Goal: Transaction & Acquisition: Book appointment/travel/reservation

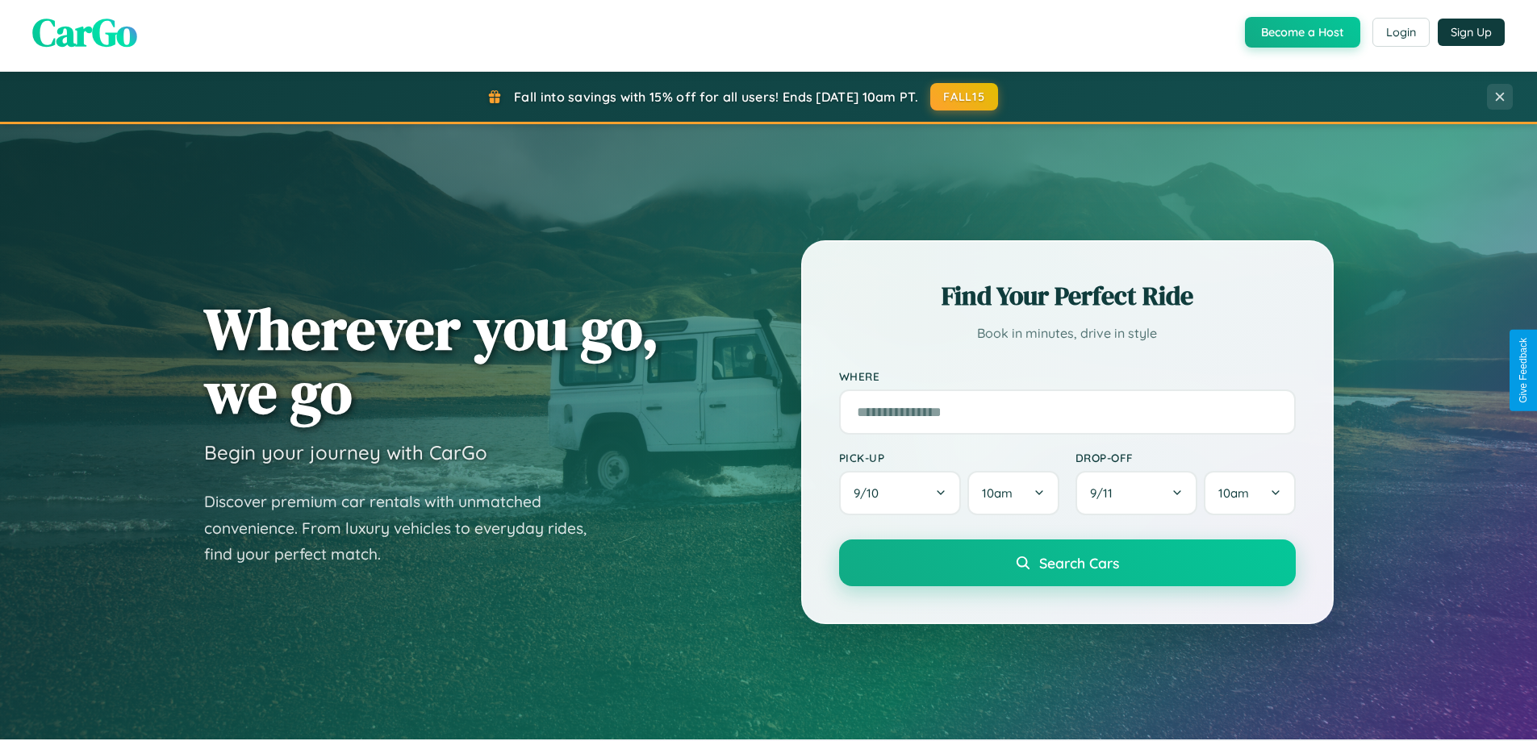
scroll to position [1110, 0]
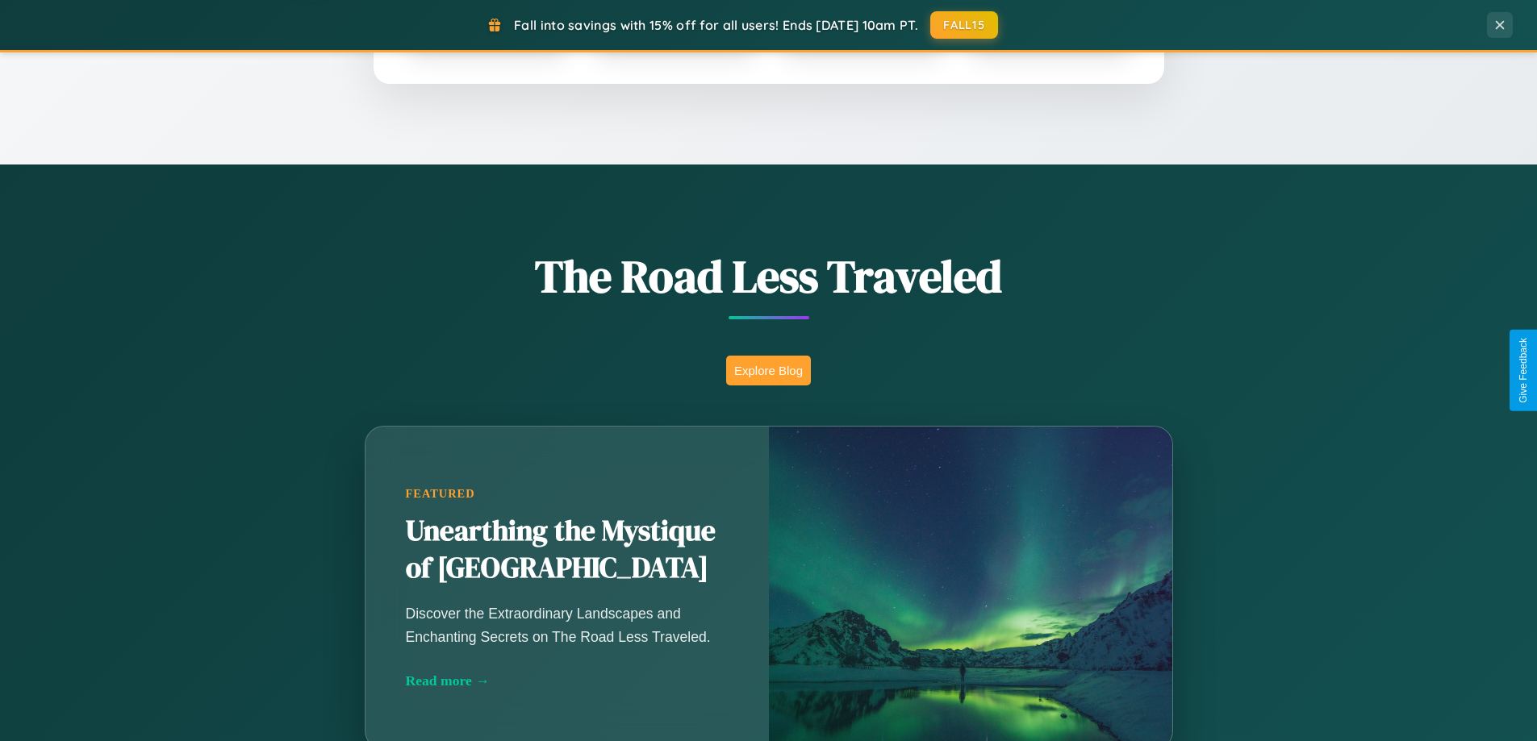
click at [768, 370] on button "Explore Blog" at bounding box center [768, 371] width 85 height 30
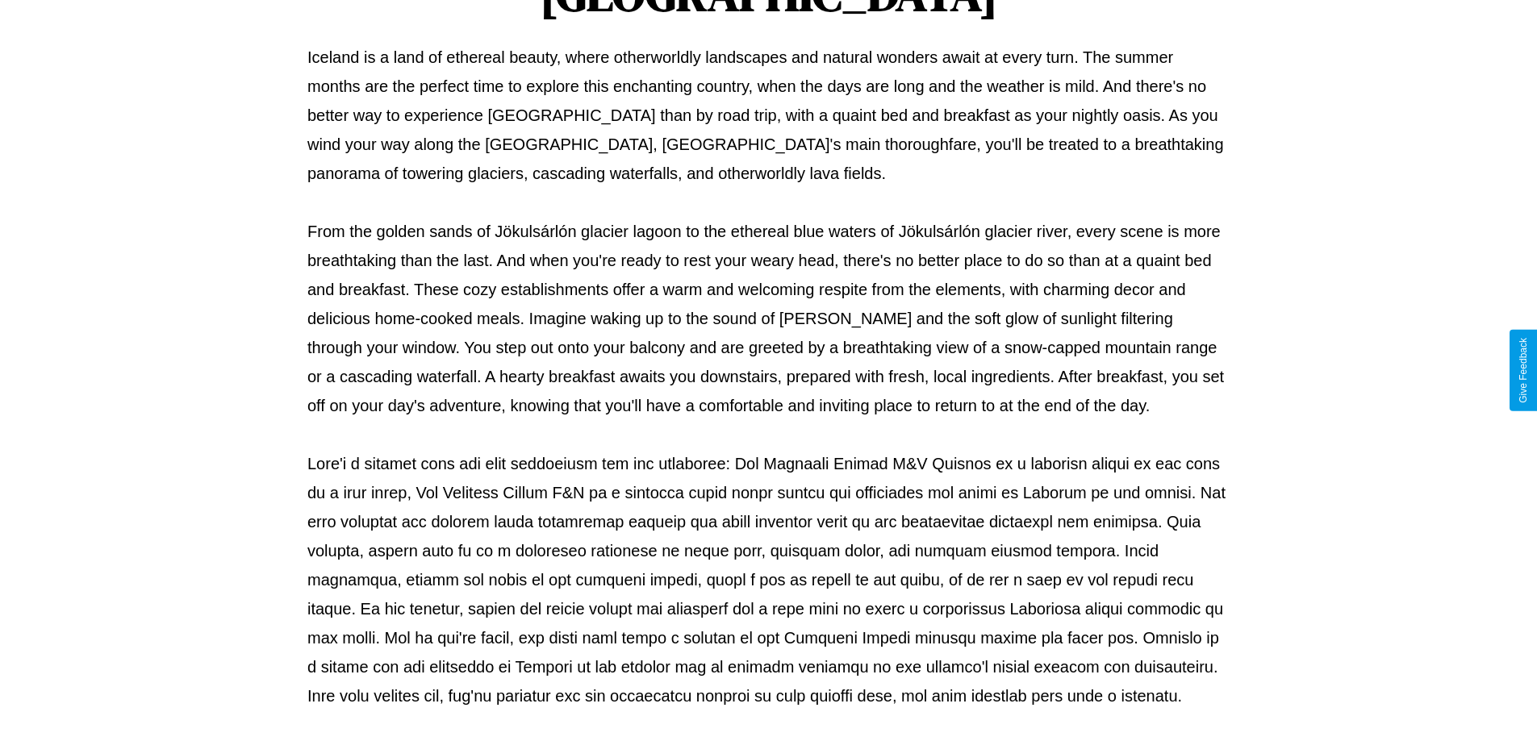
scroll to position [522, 0]
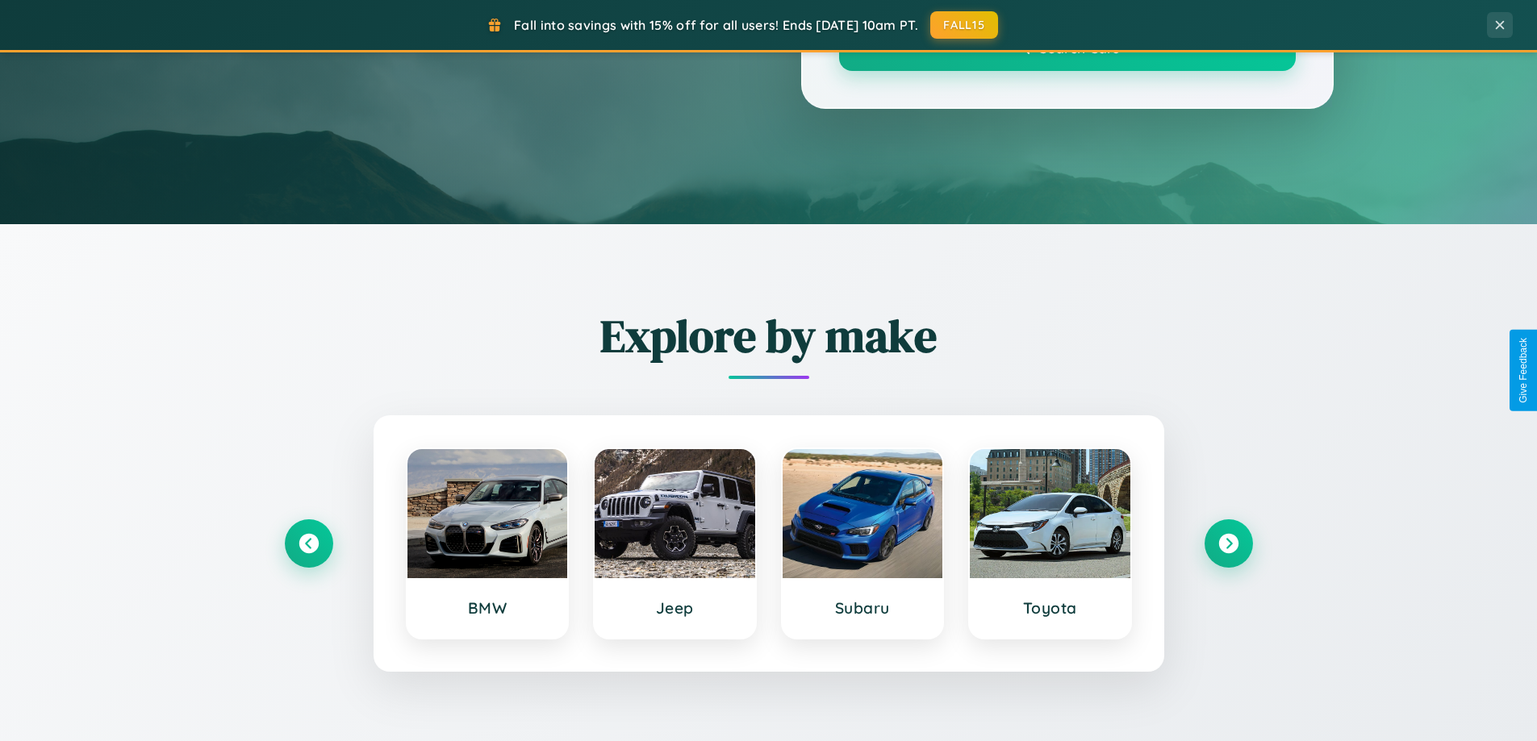
scroll to position [1110, 0]
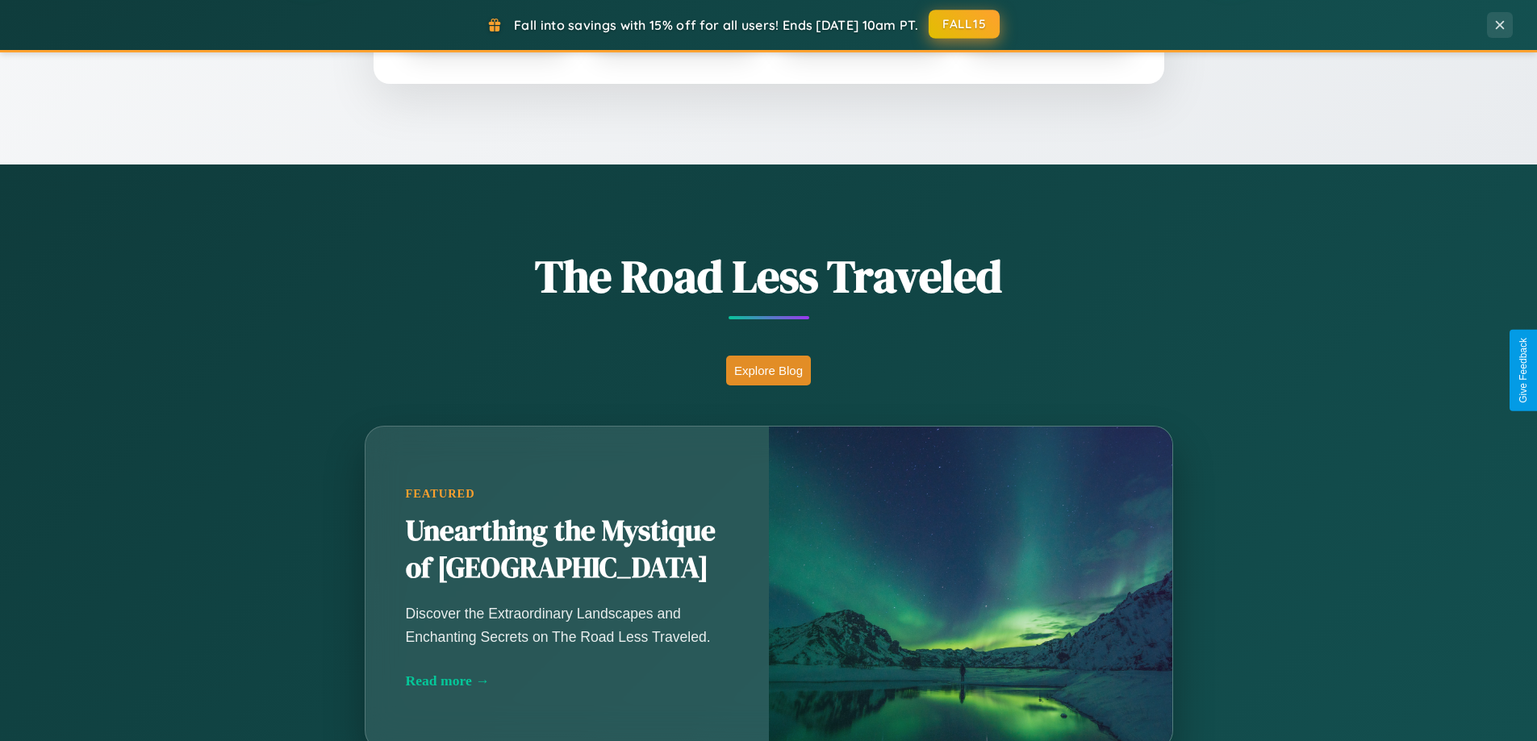
click at [965, 24] on button "FALL15" at bounding box center [964, 24] width 71 height 29
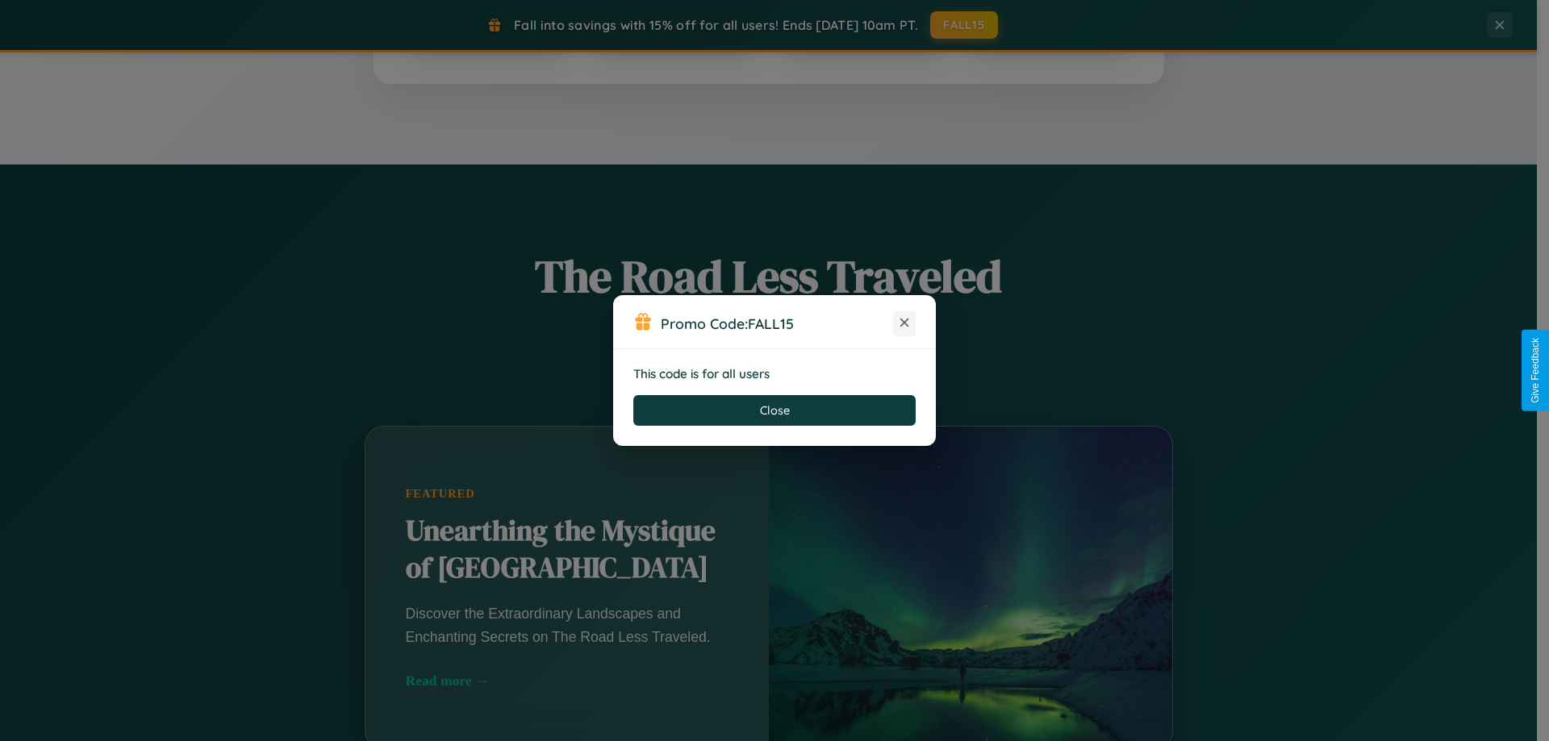
click at [904, 323] on icon at bounding box center [904, 323] width 16 height 16
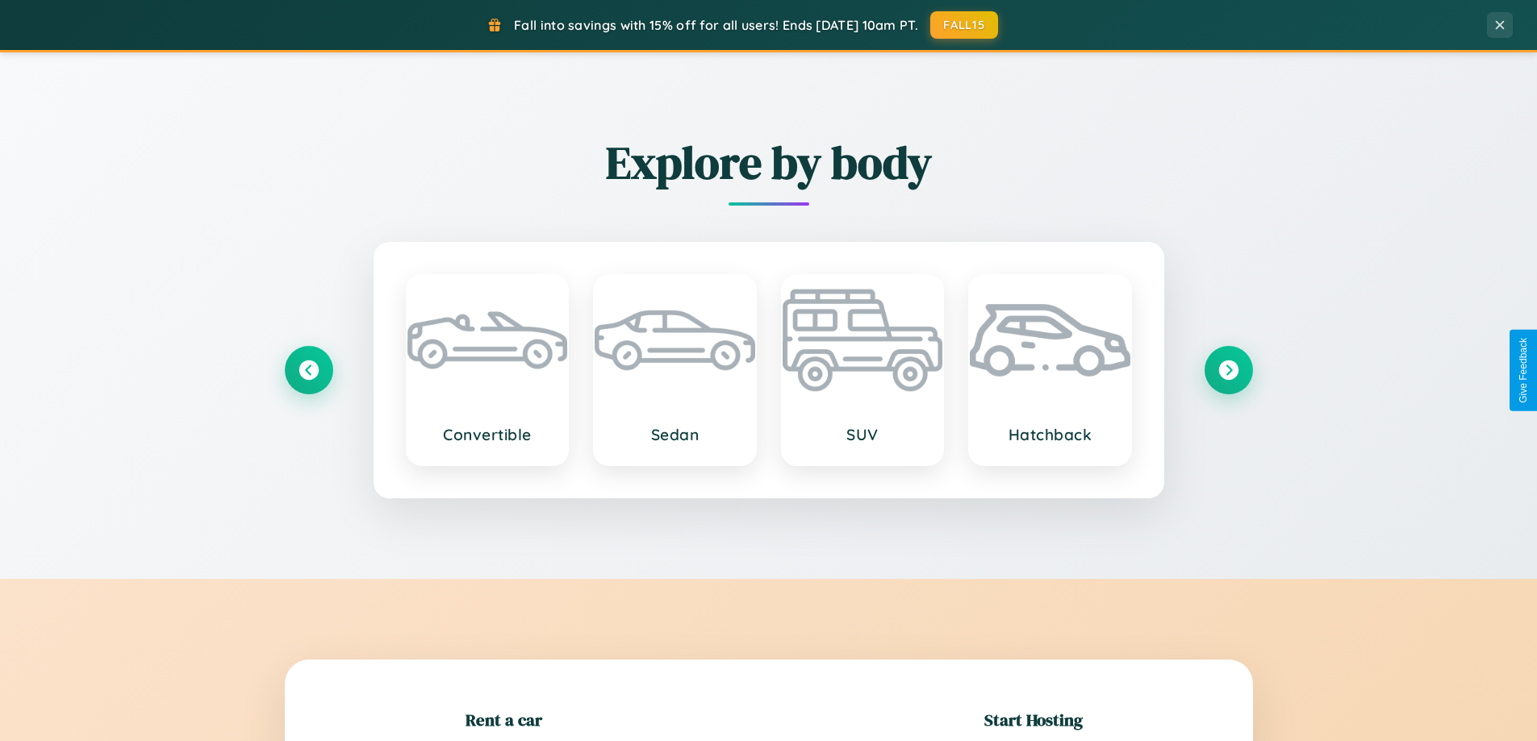
scroll to position [348, 0]
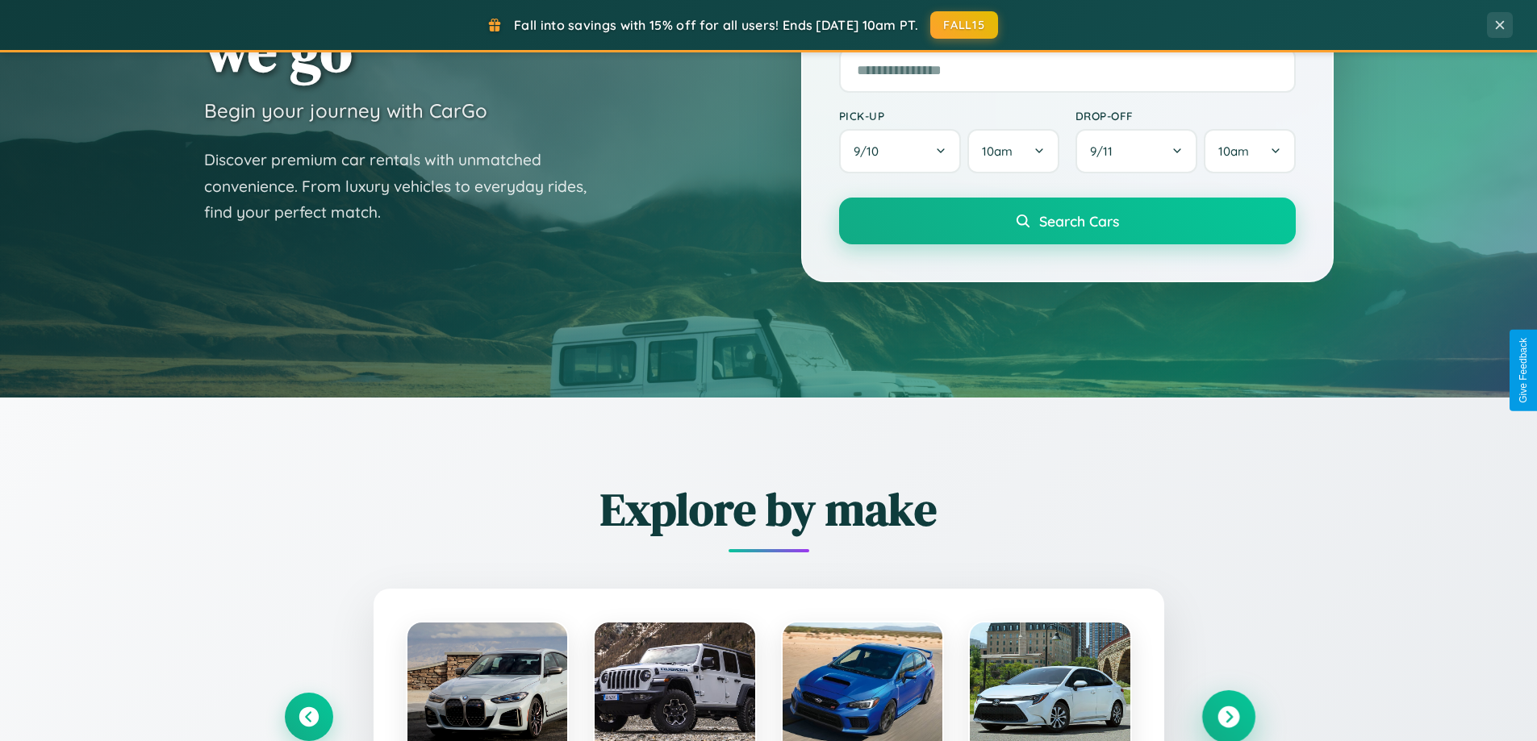
click at [1228, 717] on icon at bounding box center [1228, 718] width 22 height 22
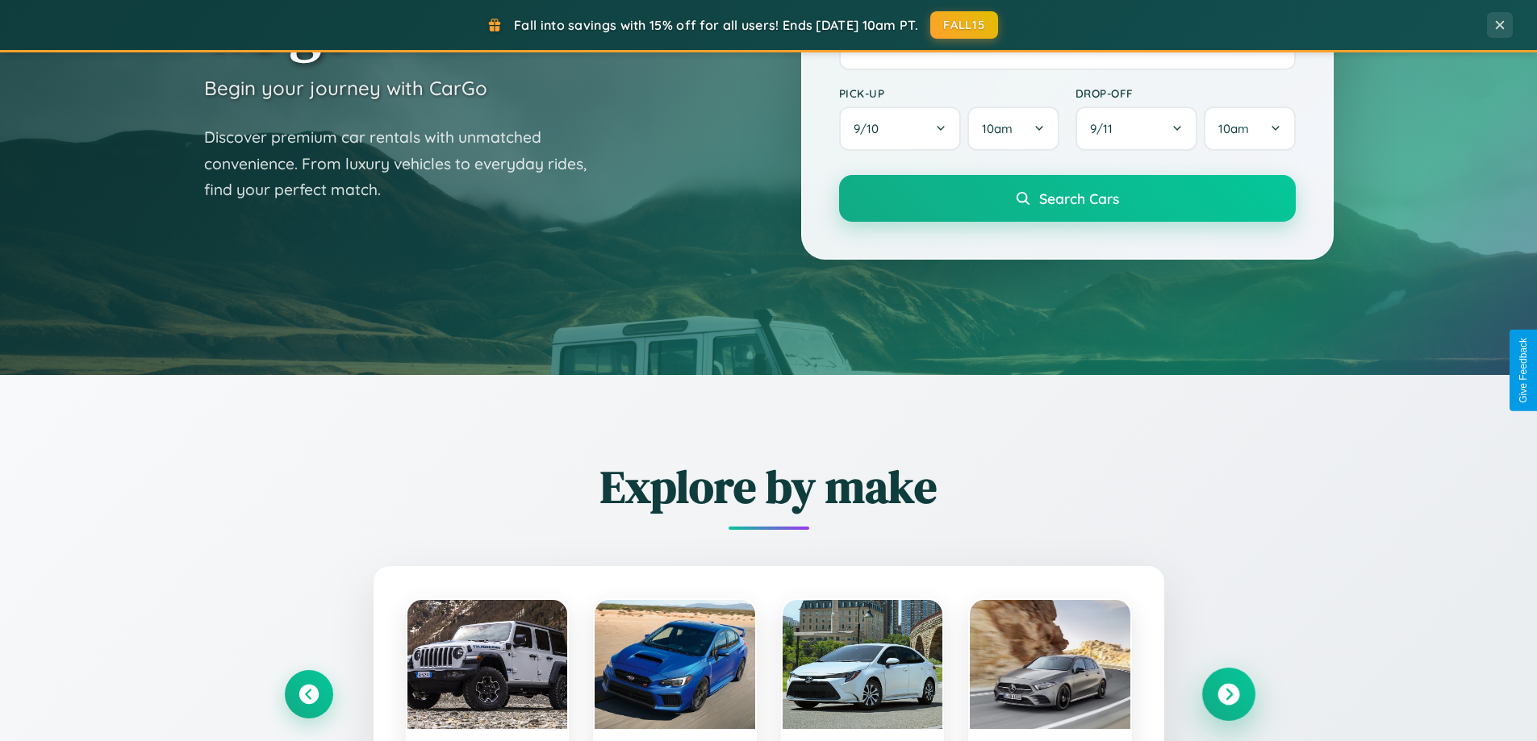
scroll to position [2592, 0]
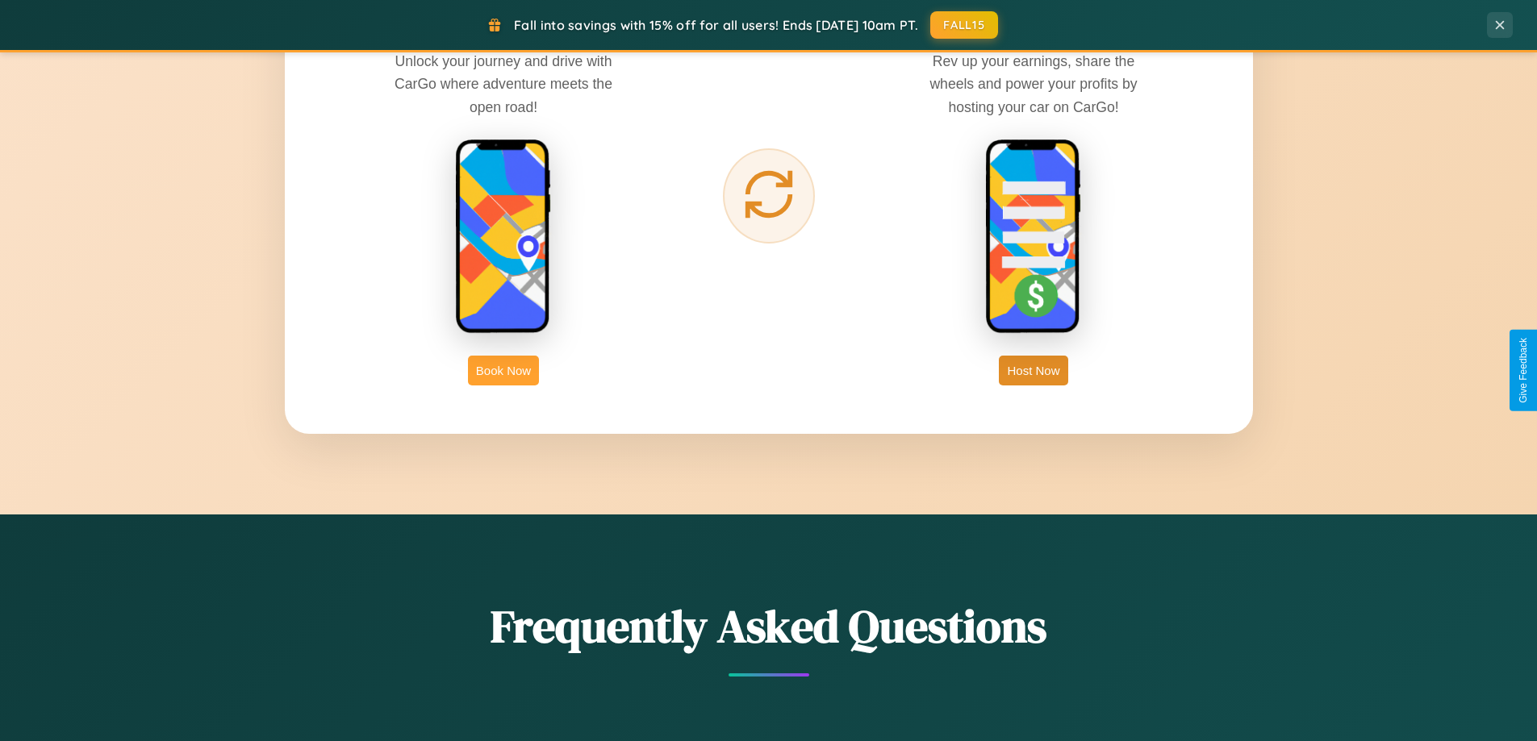
click at [503, 370] on button "Book Now" at bounding box center [503, 371] width 71 height 30
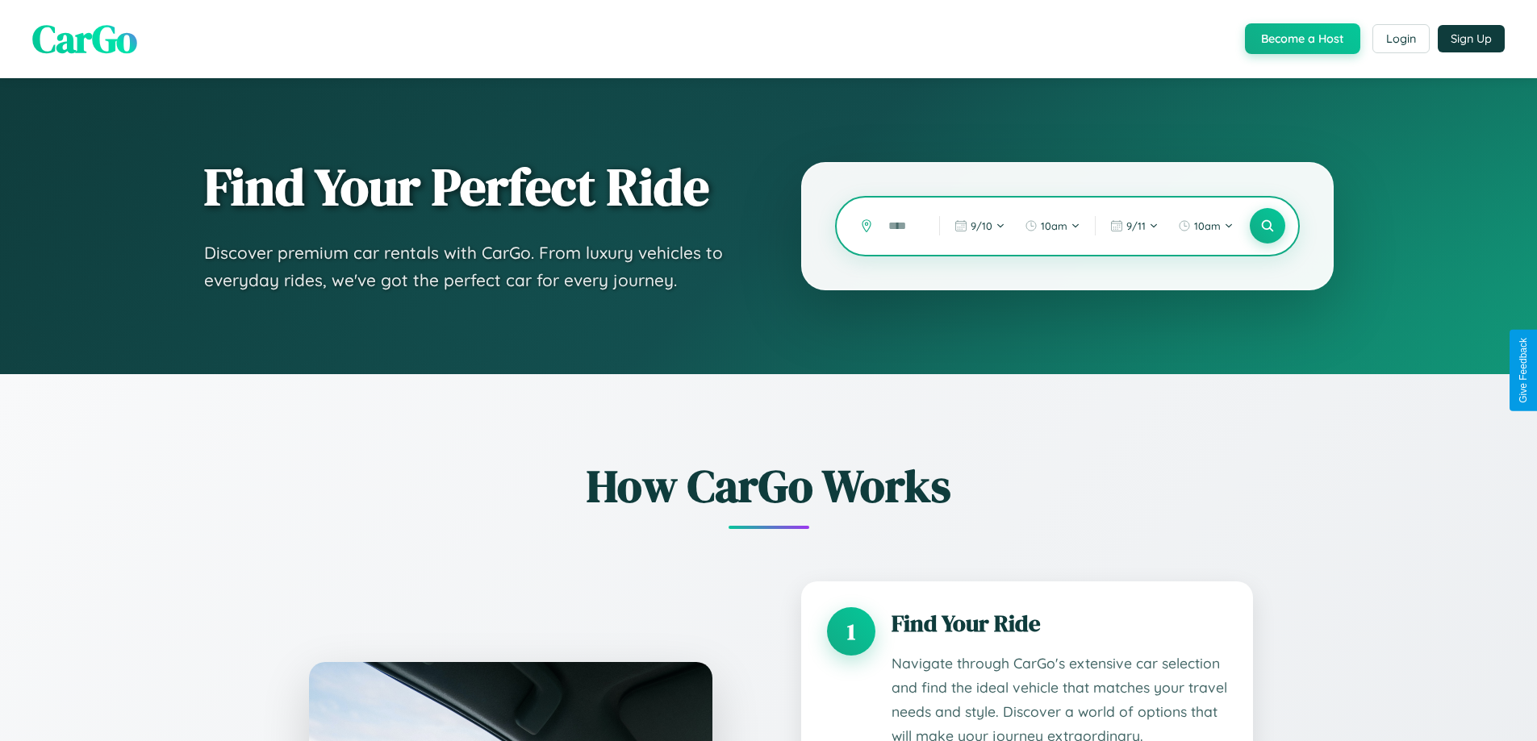
click at [902, 226] on input "text" at bounding box center [901, 226] width 43 height 28
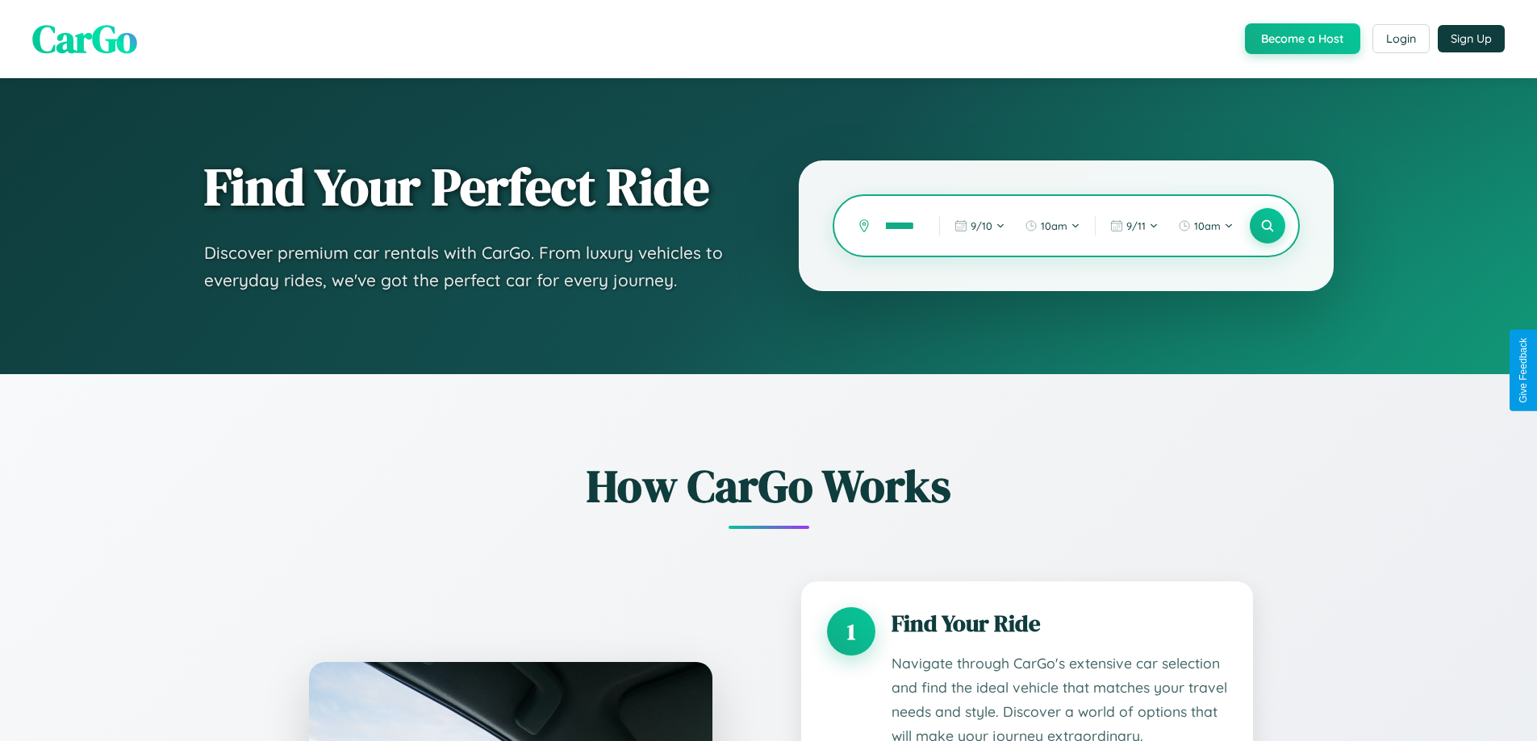
scroll to position [0, 27]
type input "*********"
click at [1267, 226] on icon at bounding box center [1266, 226] width 15 height 15
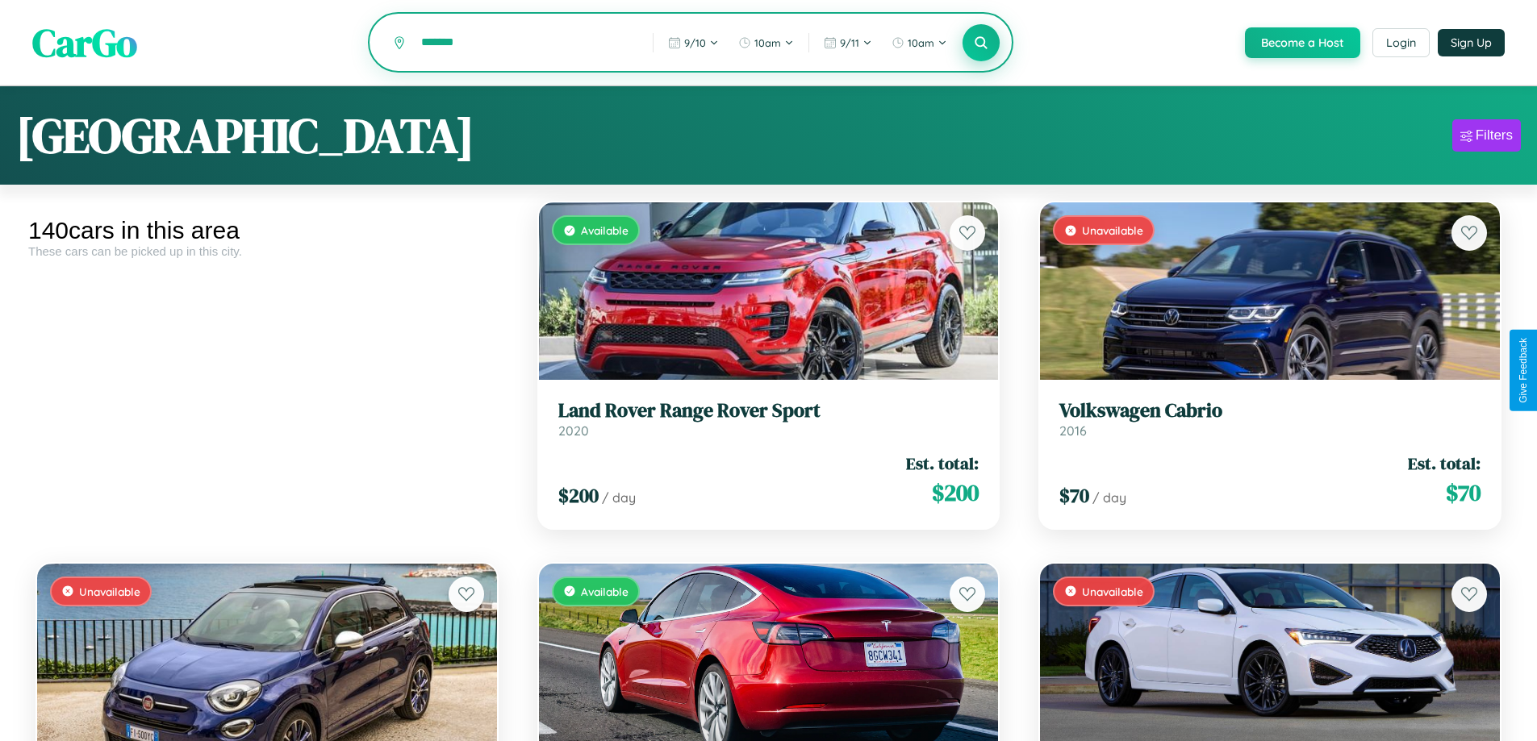
type input "*******"
click at [980, 44] on icon at bounding box center [981, 42] width 15 height 15
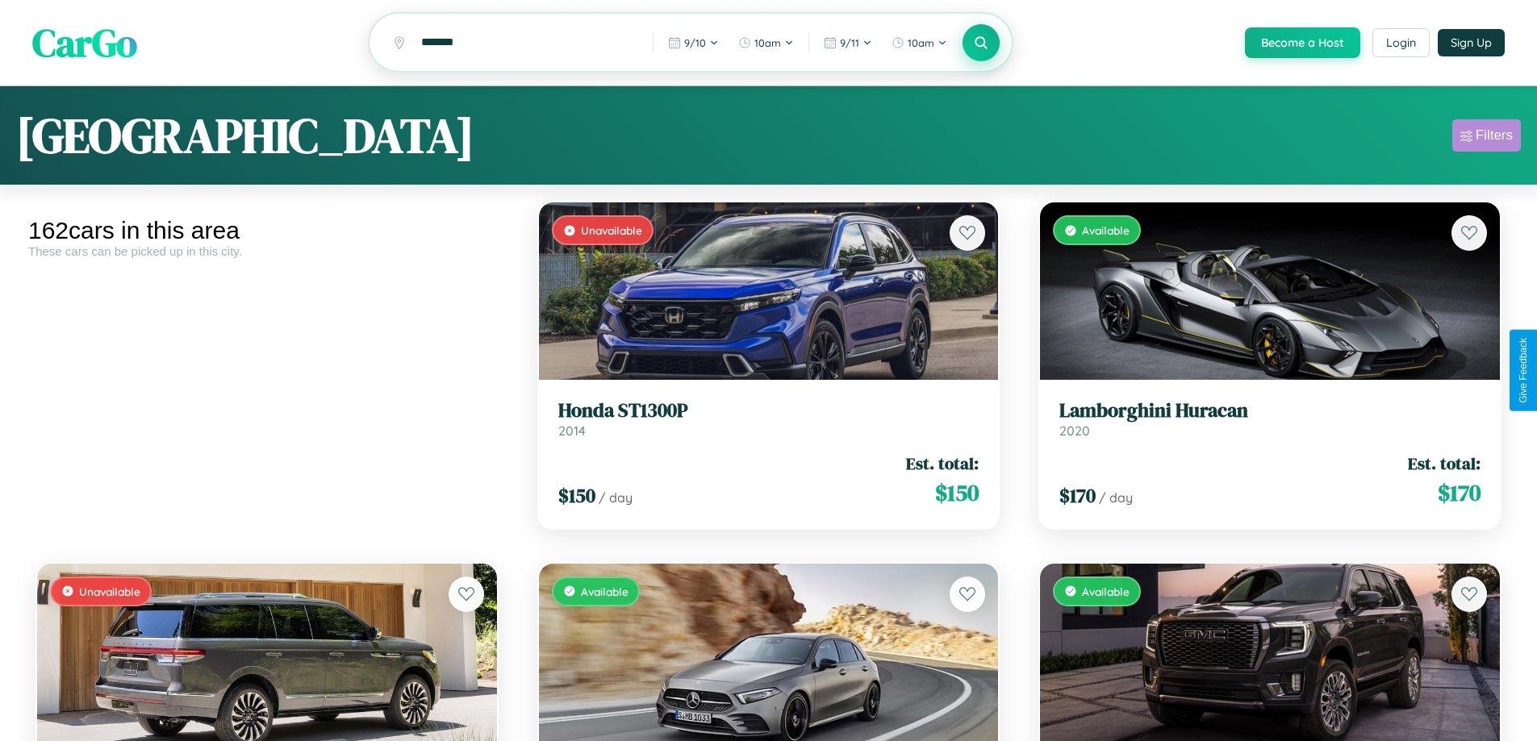
click at [1486, 138] on div "Filters" at bounding box center [1493, 135] width 37 height 16
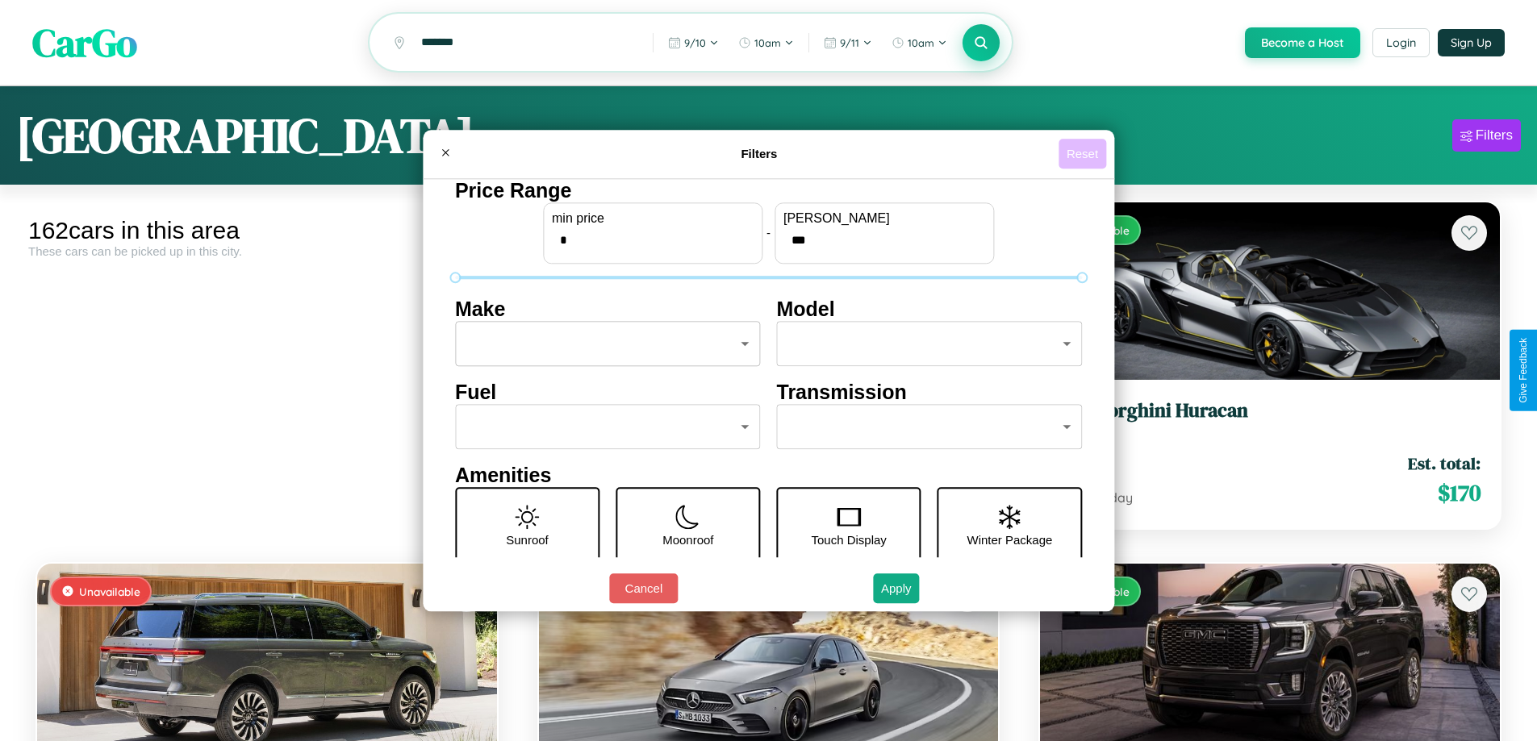
click at [1084, 153] on button "Reset" at bounding box center [1082, 154] width 48 height 30
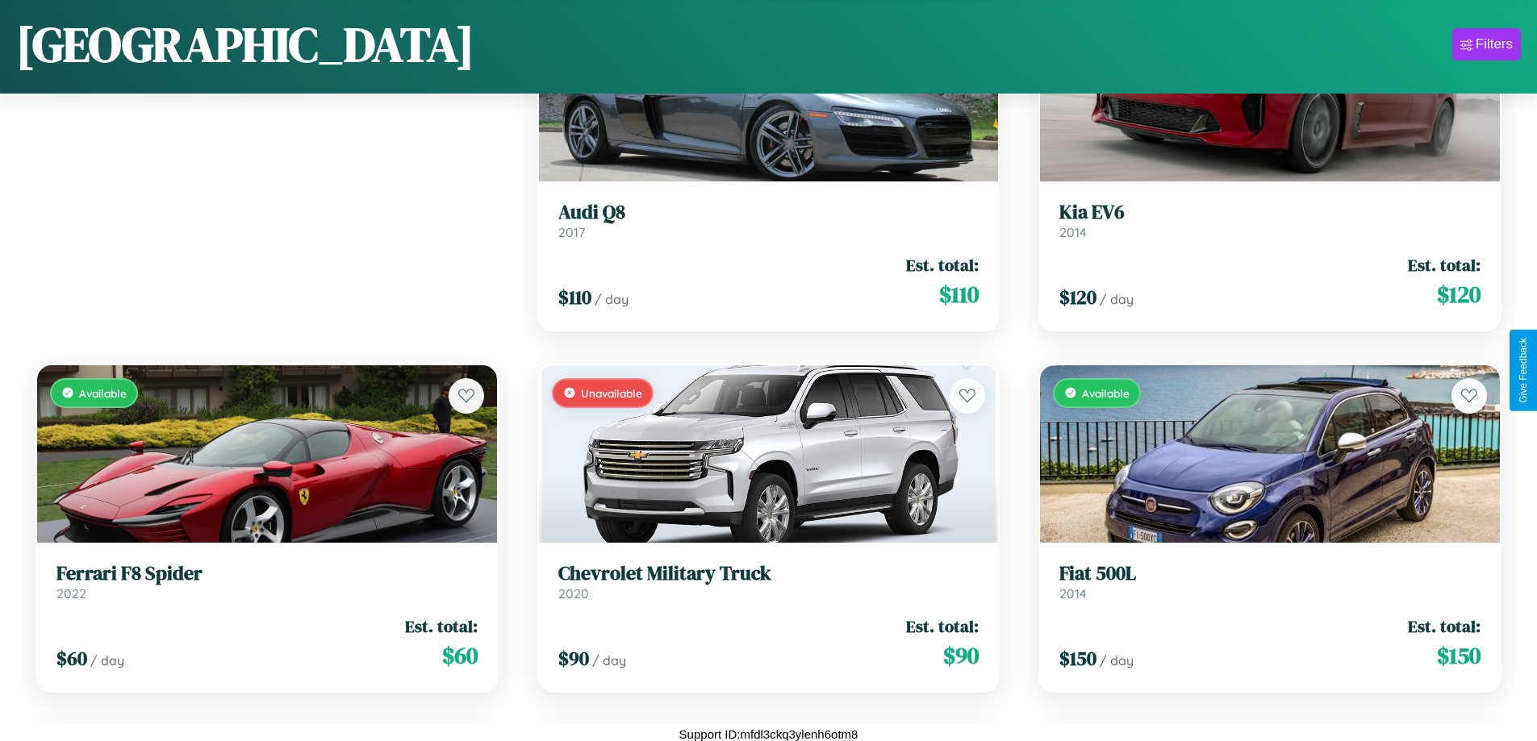
scroll to position [588, 0]
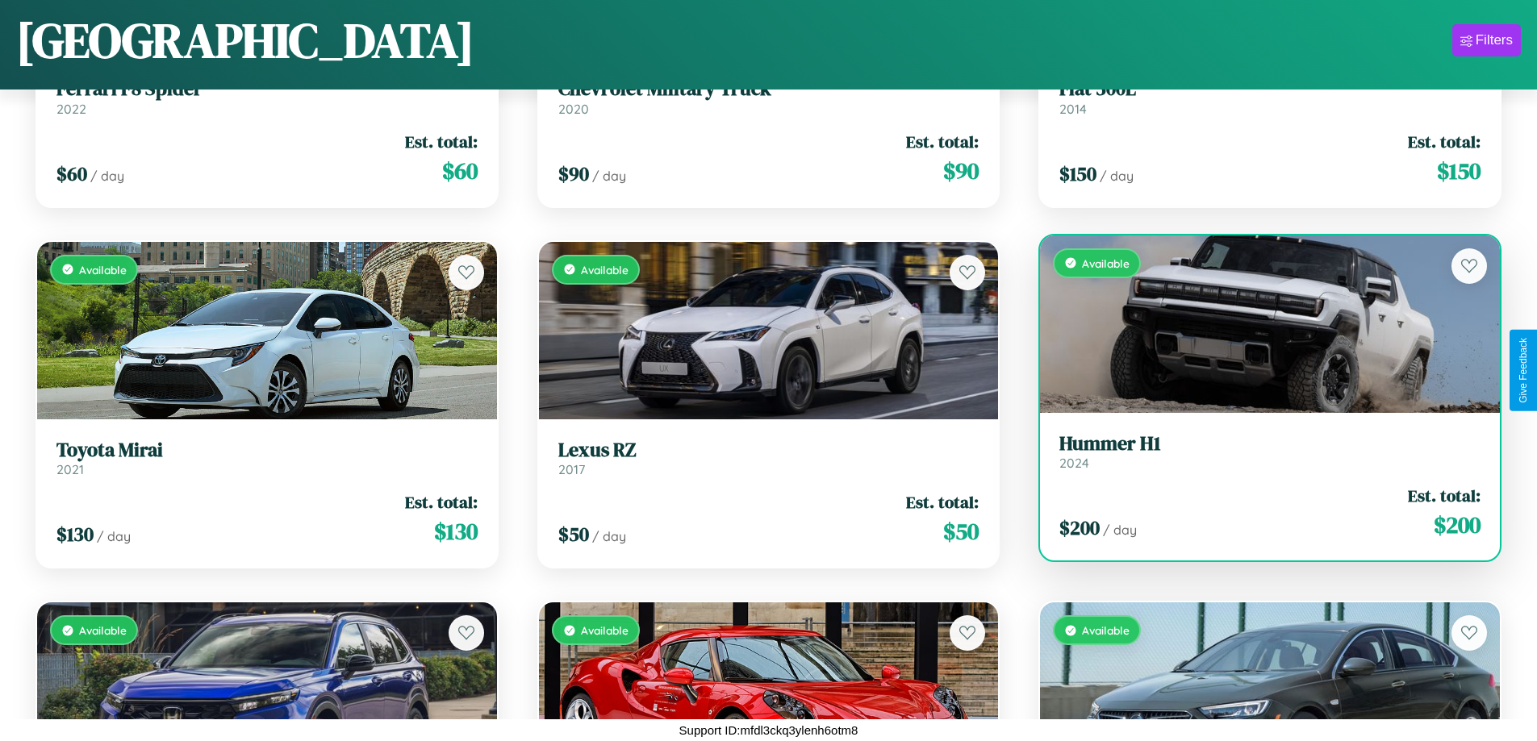
click at [1259, 456] on link "Hummer H1 2024" at bounding box center [1269, 452] width 421 height 40
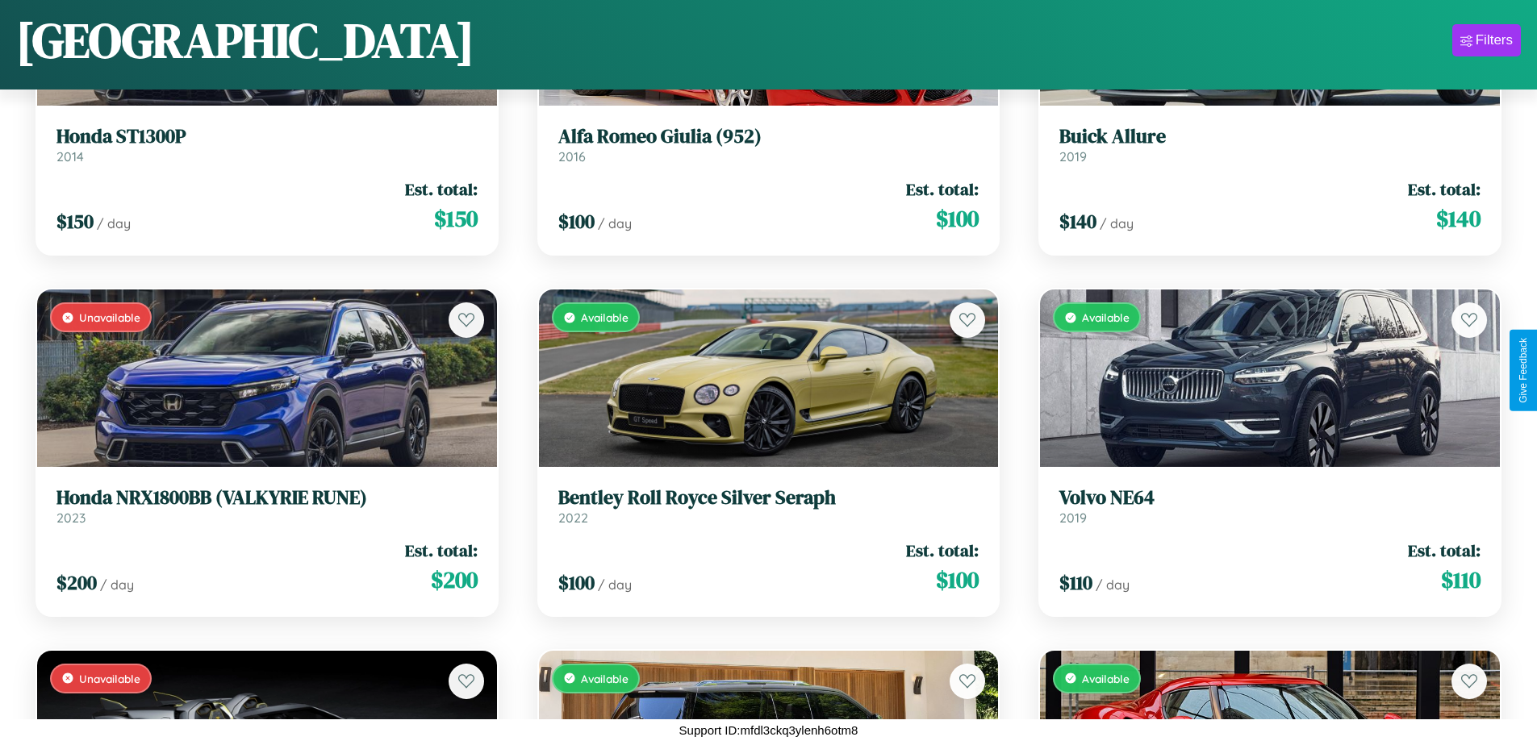
scroll to position [4562, 0]
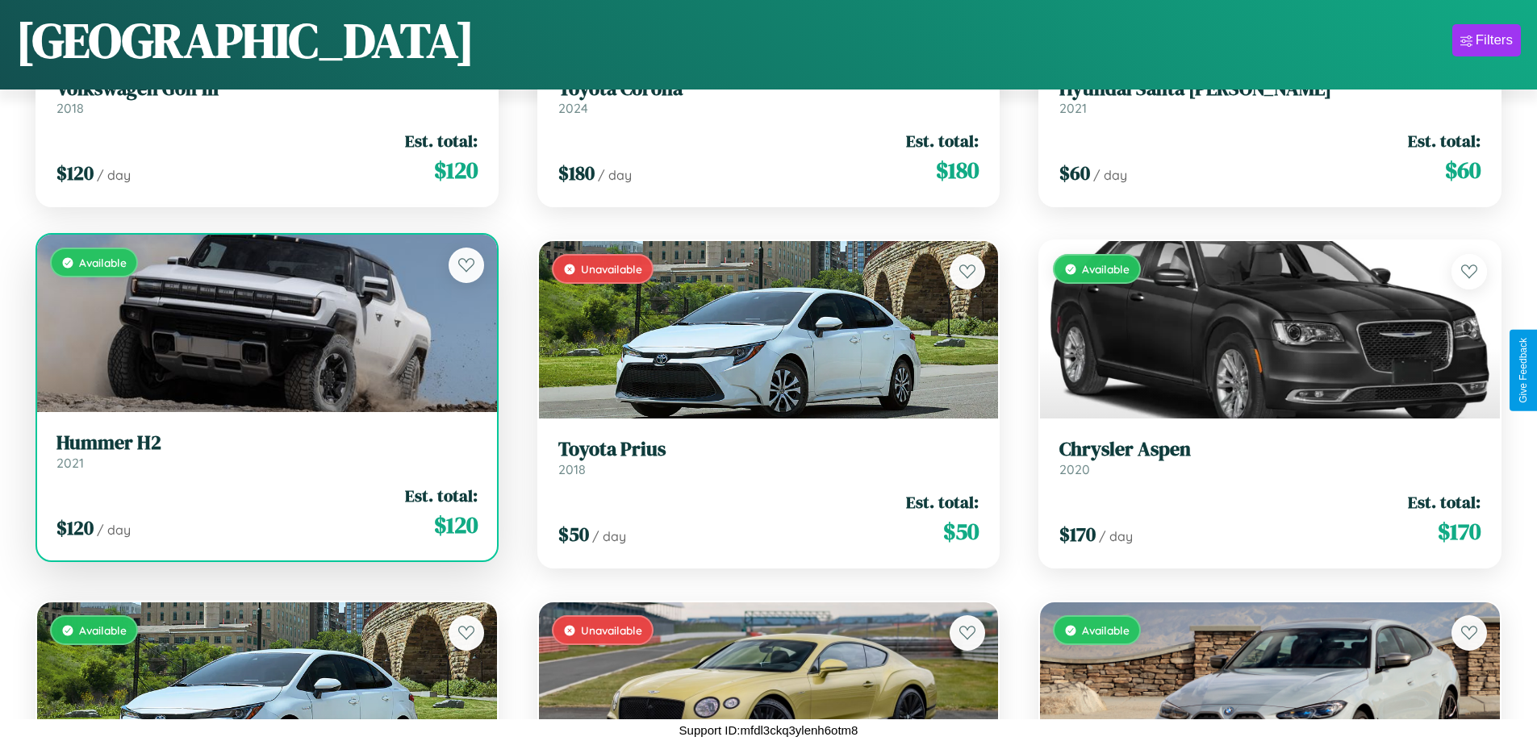
click at [265, 451] on h3 "Hummer H2" at bounding box center [266, 443] width 421 height 23
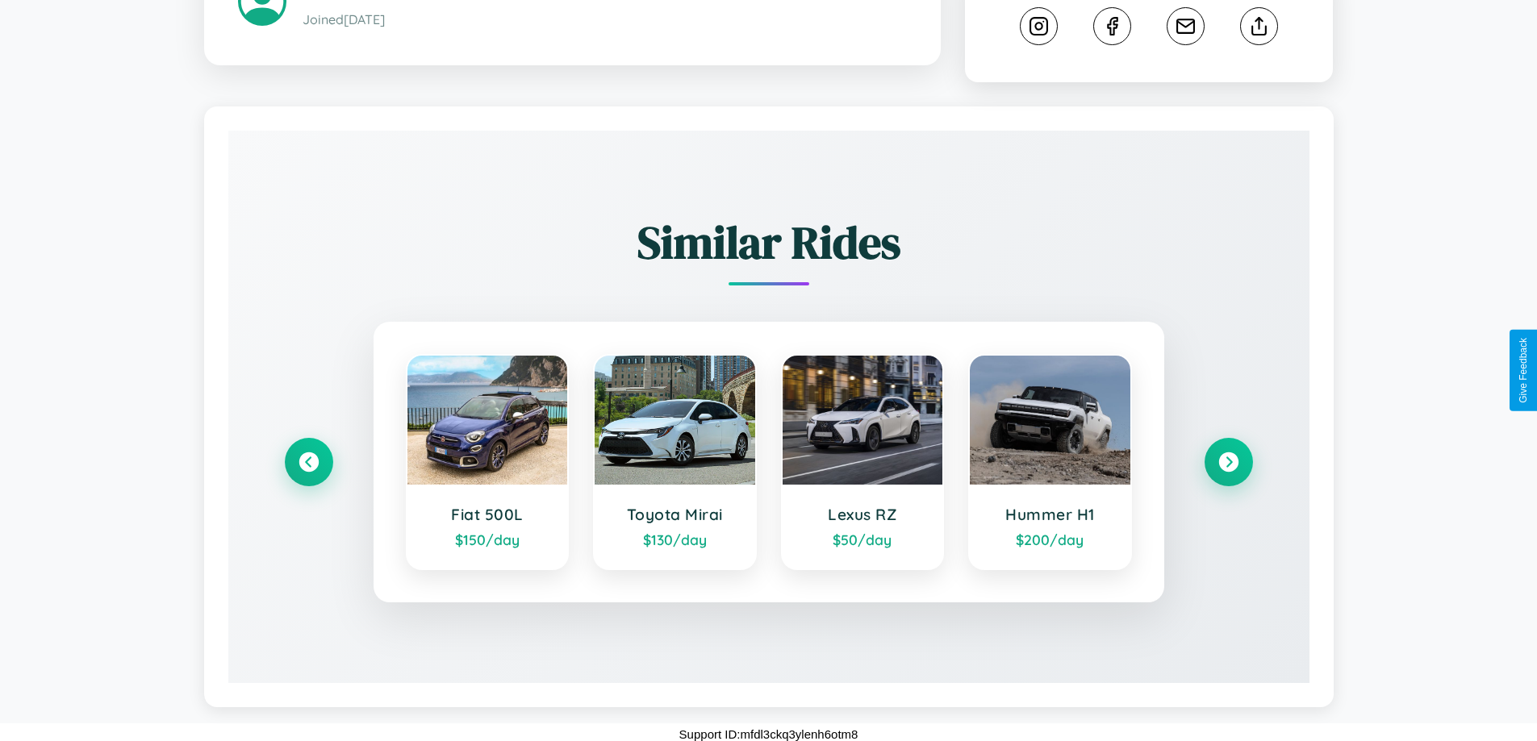
scroll to position [878, 0]
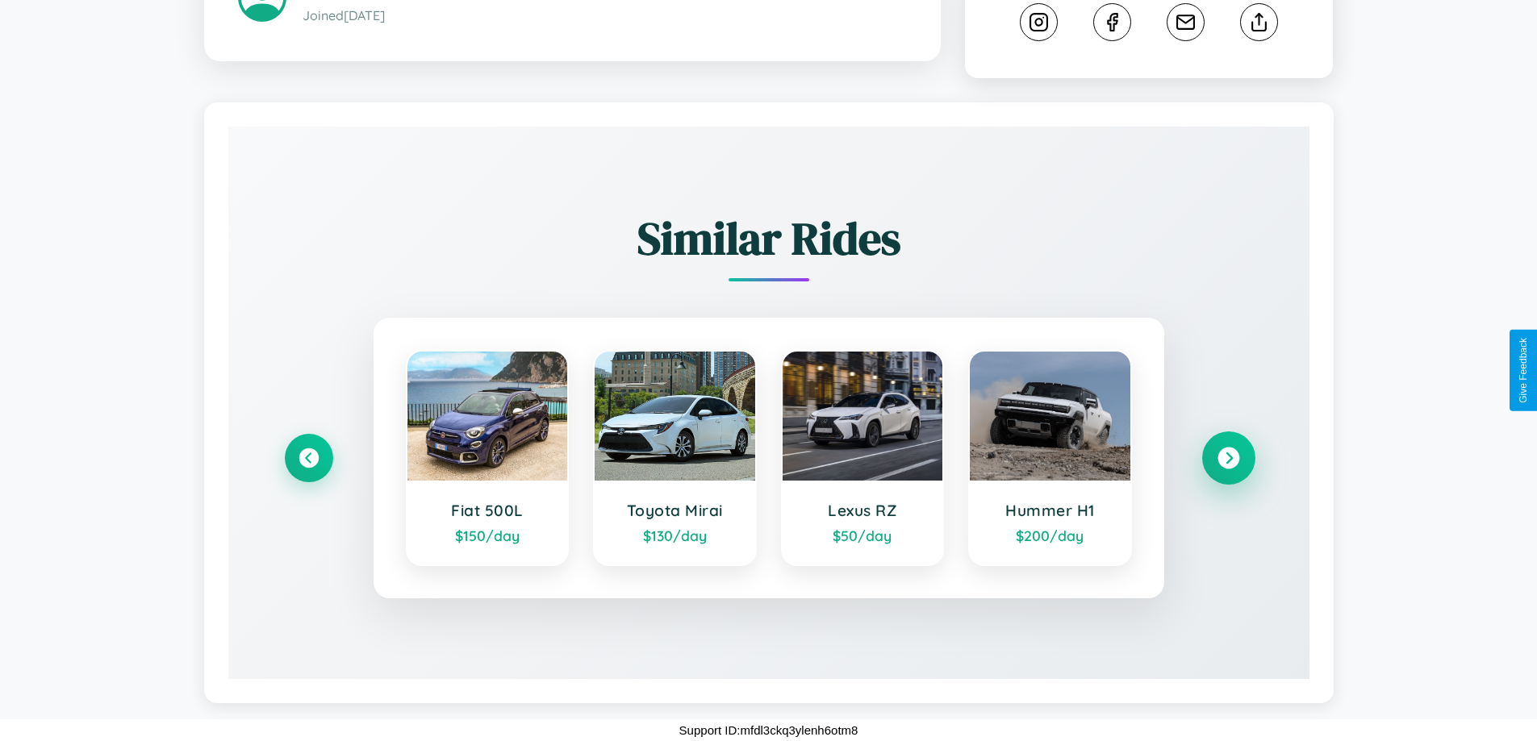
click at [1228, 458] on icon at bounding box center [1228, 459] width 22 height 22
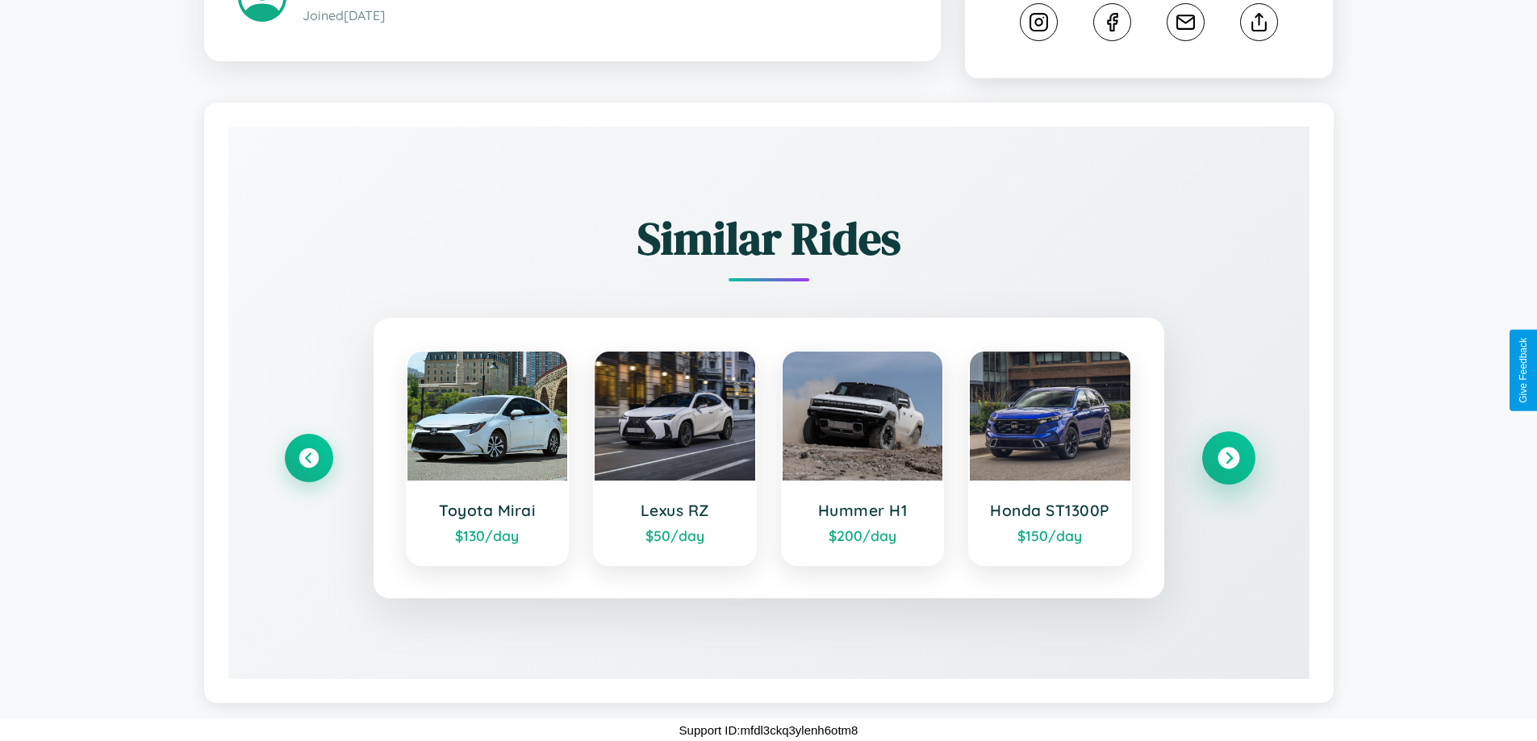
click at [1228, 458] on icon at bounding box center [1228, 459] width 22 height 22
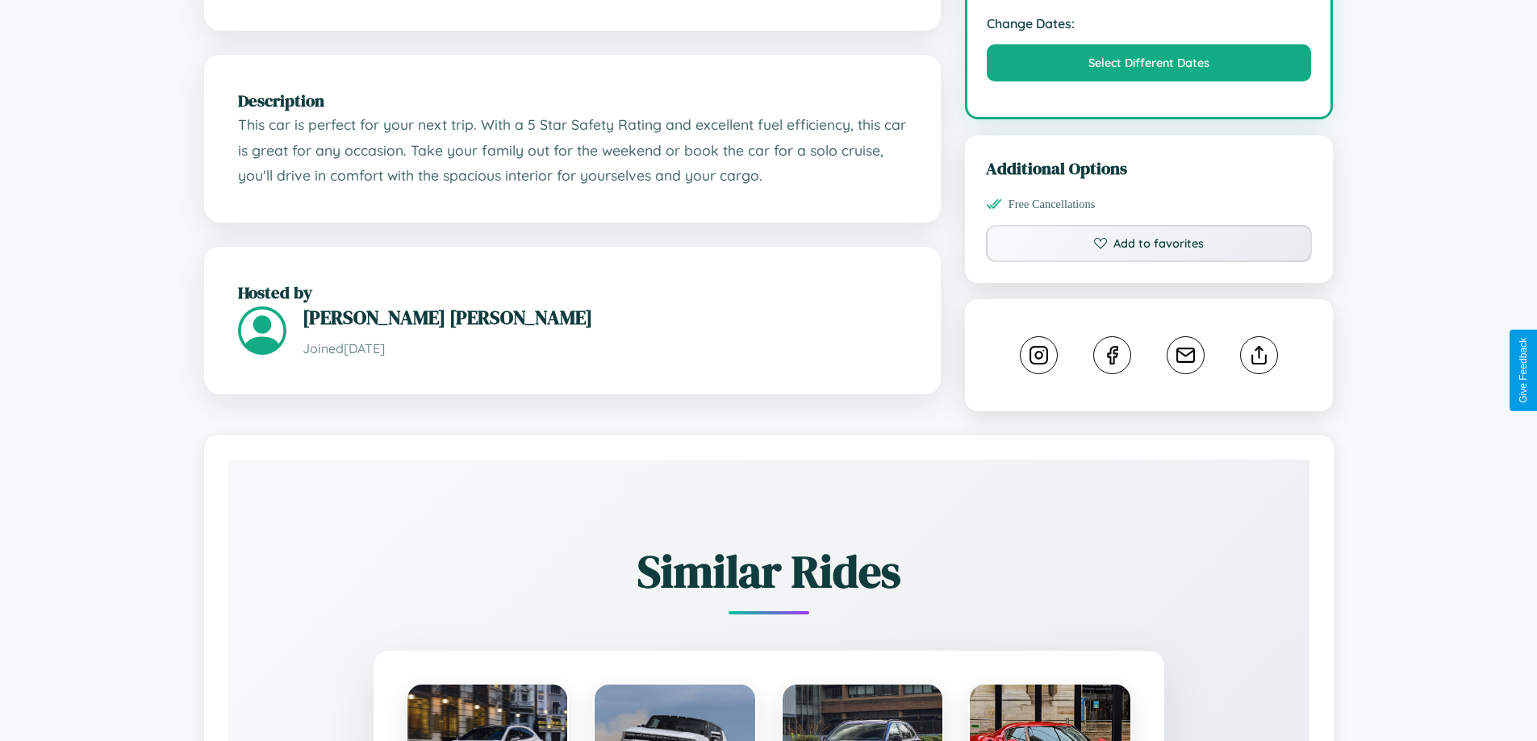
scroll to position [530, 0]
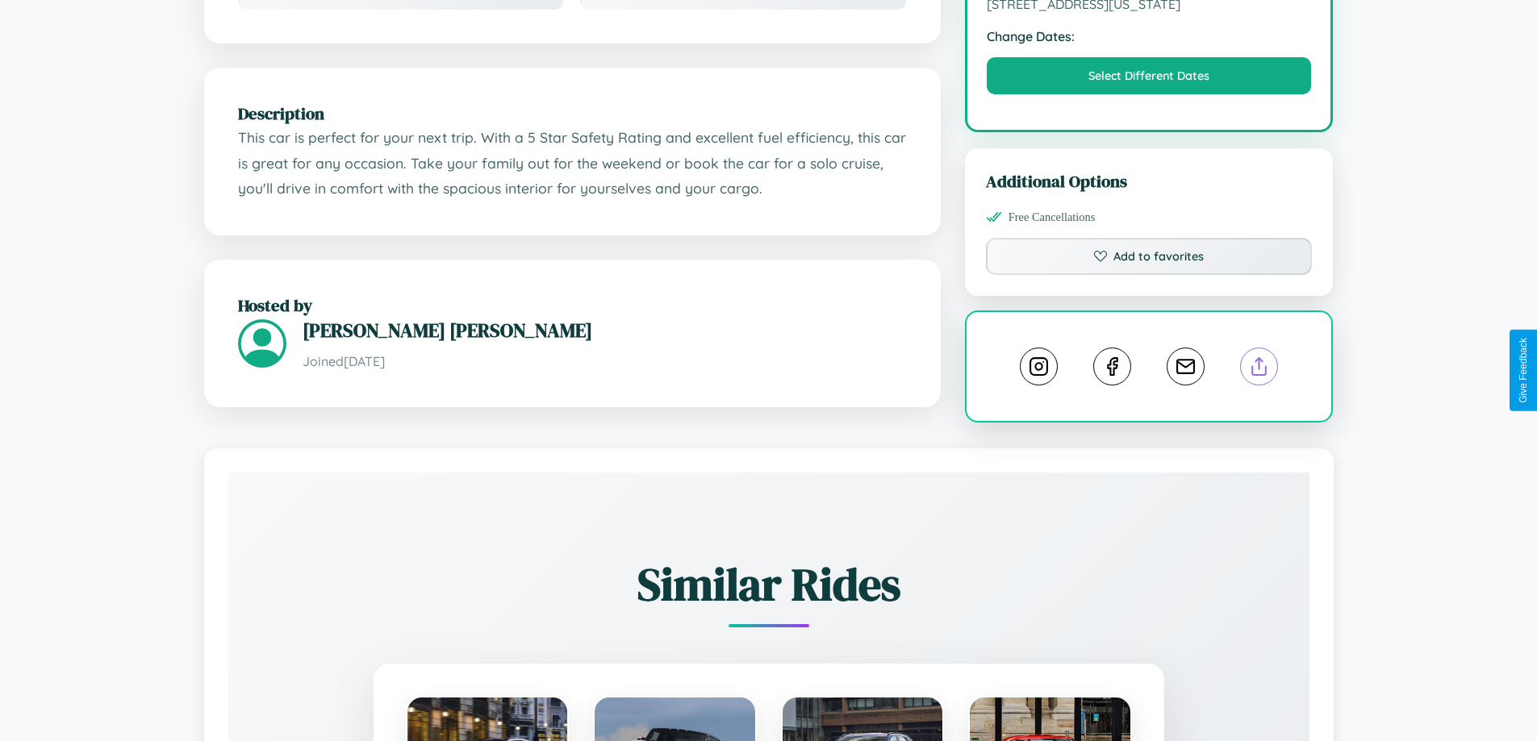
click at [1259, 369] on line at bounding box center [1259, 363] width 0 height 11
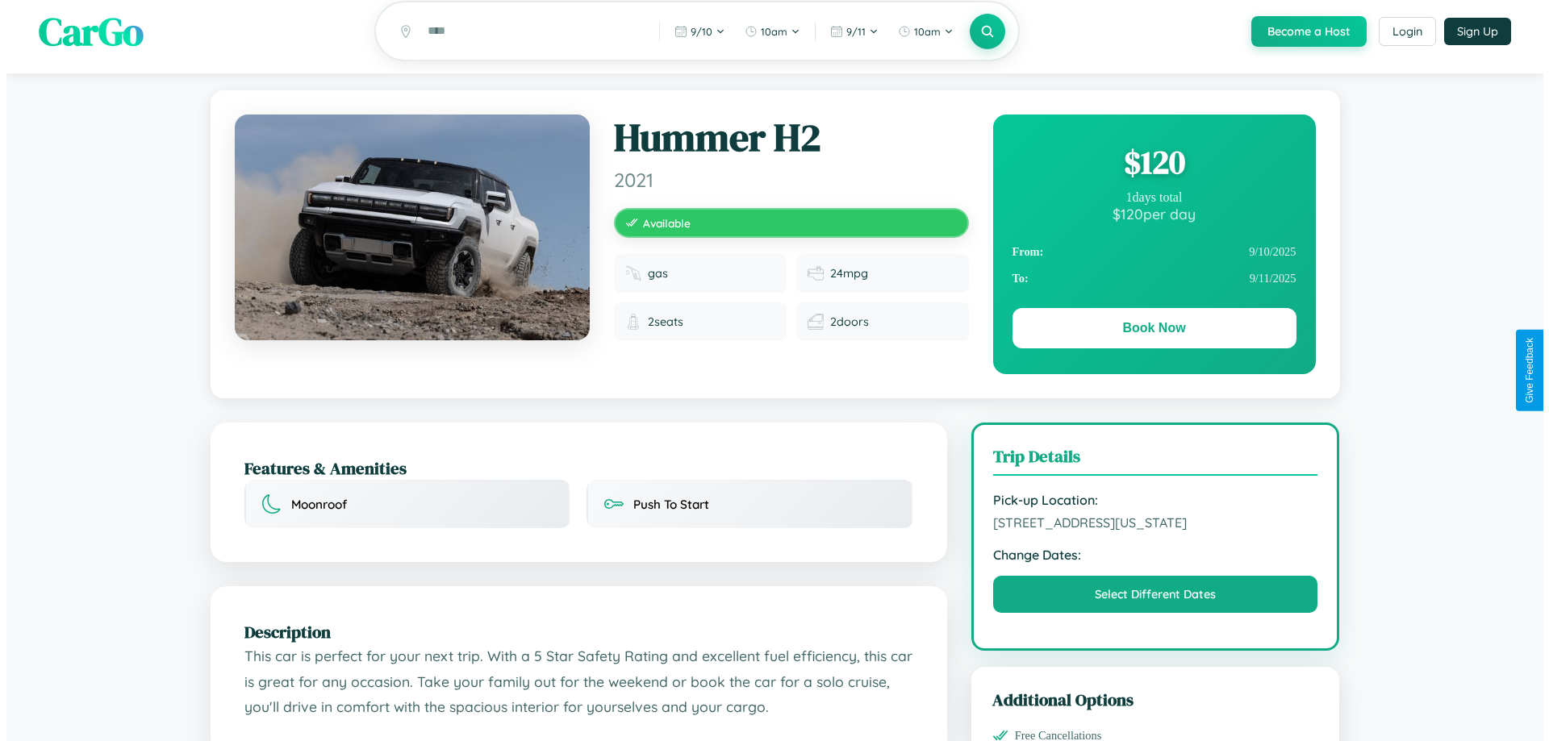
scroll to position [0, 0]
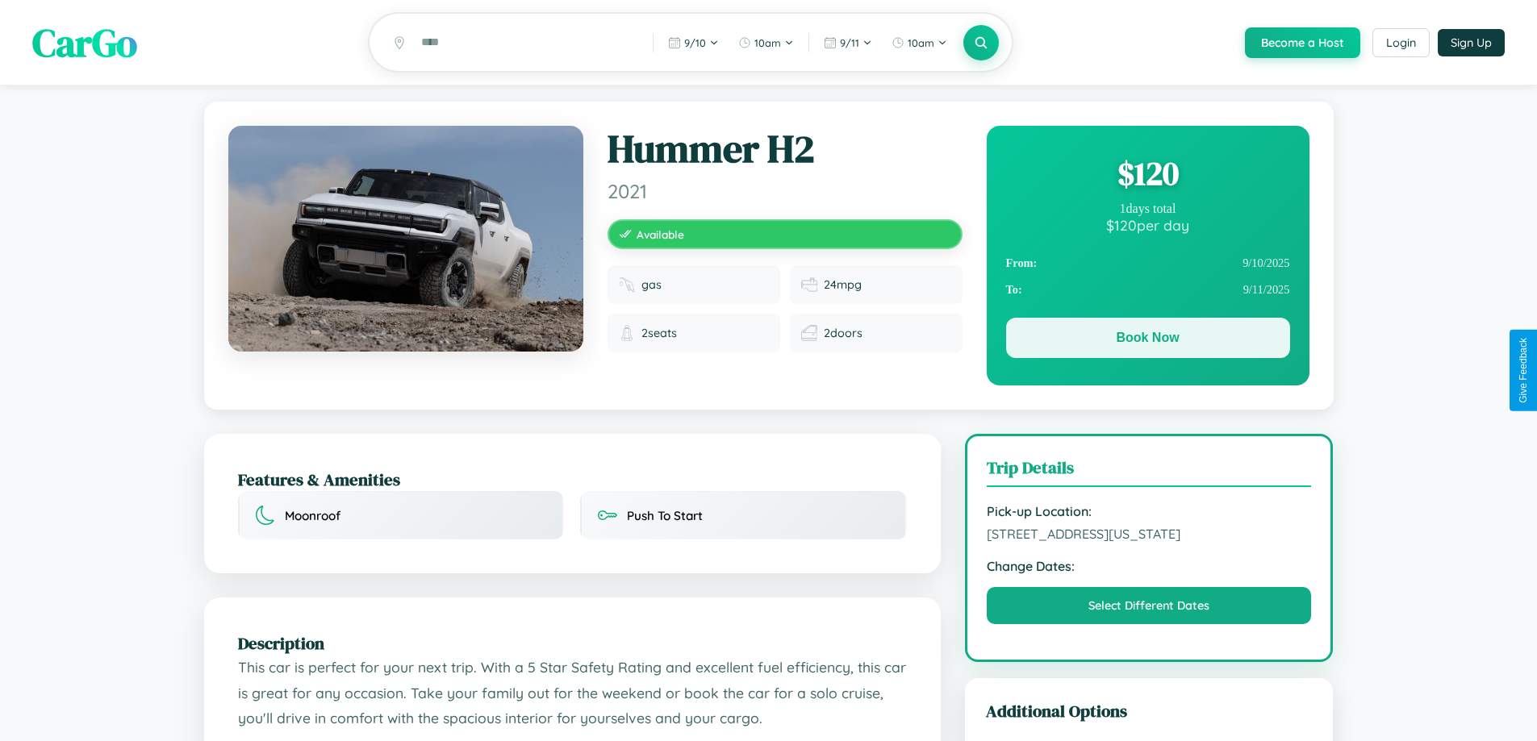
click at [1147, 340] on button "Book Now" at bounding box center [1148, 338] width 284 height 40
